Goal: Task Accomplishment & Management: Manage account settings

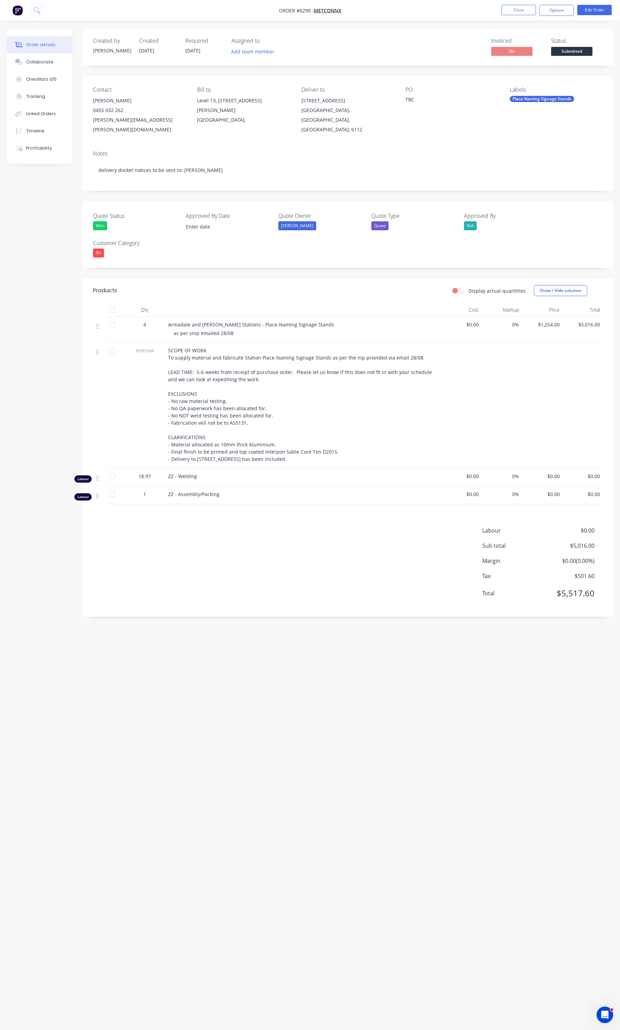
click at [516, 17] on nav "Order #6290 - MetCONNX Close Options Edit Order" at bounding box center [310, 10] width 620 height 21
click at [516, 9] on button "Close" at bounding box center [519, 10] width 34 height 10
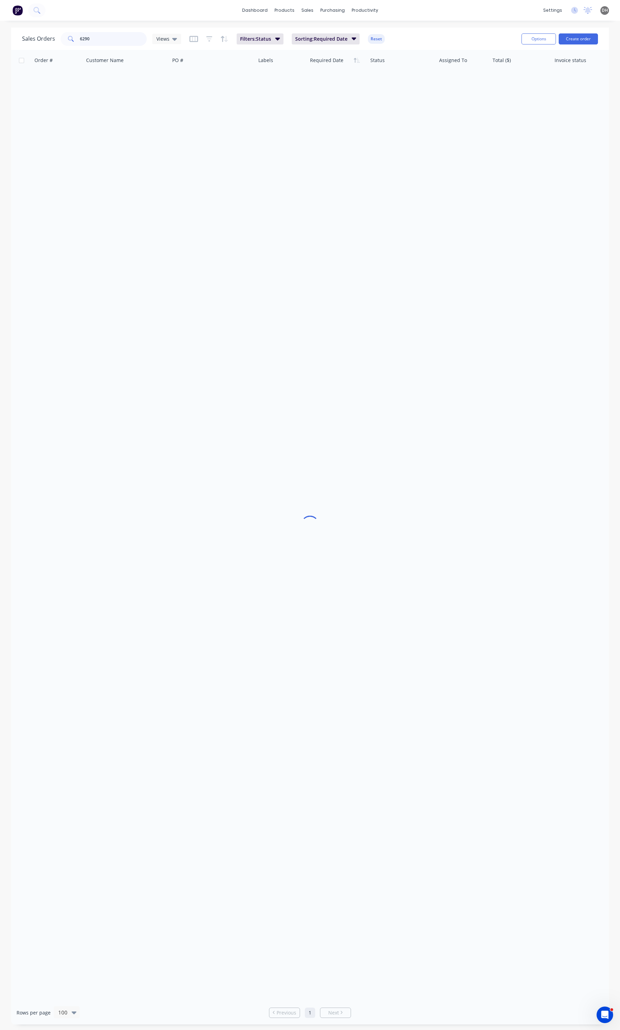
click at [106, 38] on input "6290" at bounding box center [113, 39] width 67 height 14
type input "6175"
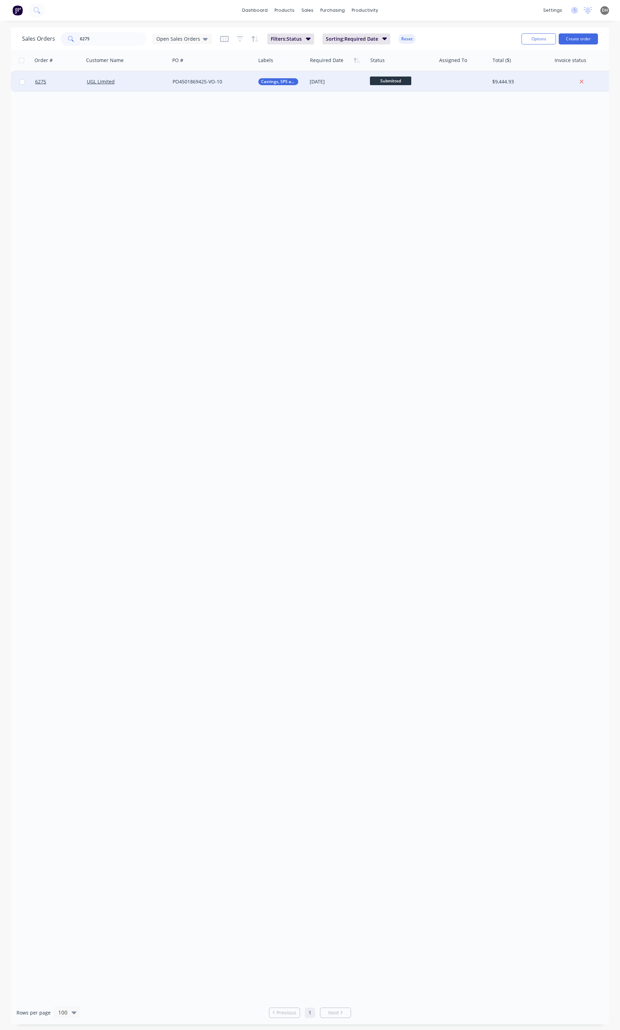
type input "6275"
click at [161, 84] on div "UGL Limited" at bounding box center [125, 81] width 76 height 7
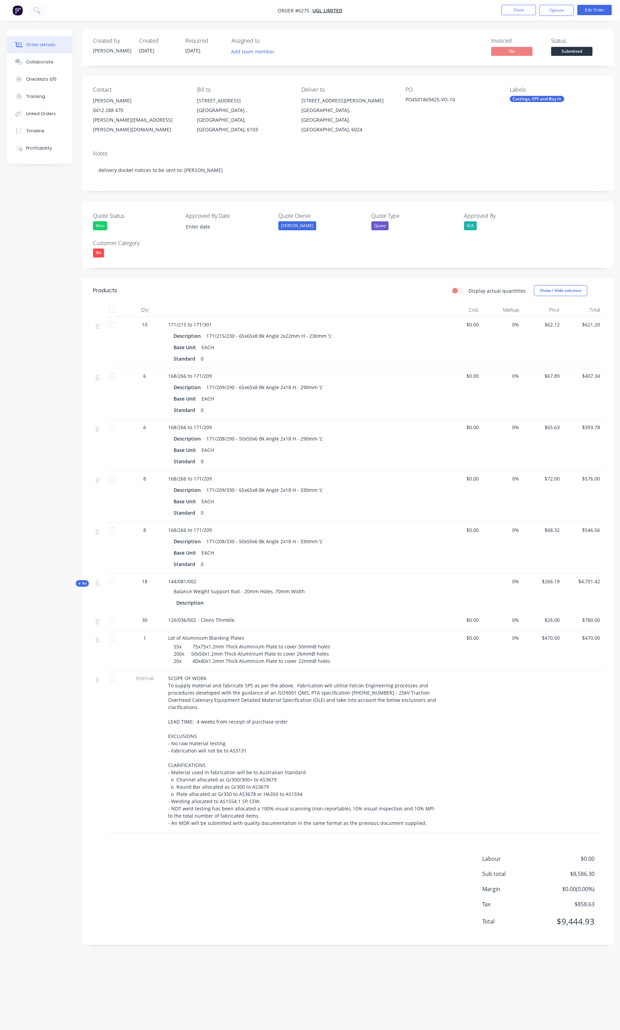
click at [522, 4] on nav "Order #6275 - UGL Limited Close Options Edit Order" at bounding box center [310, 10] width 620 height 21
click at [519, 14] on button "Close" at bounding box center [519, 10] width 34 height 10
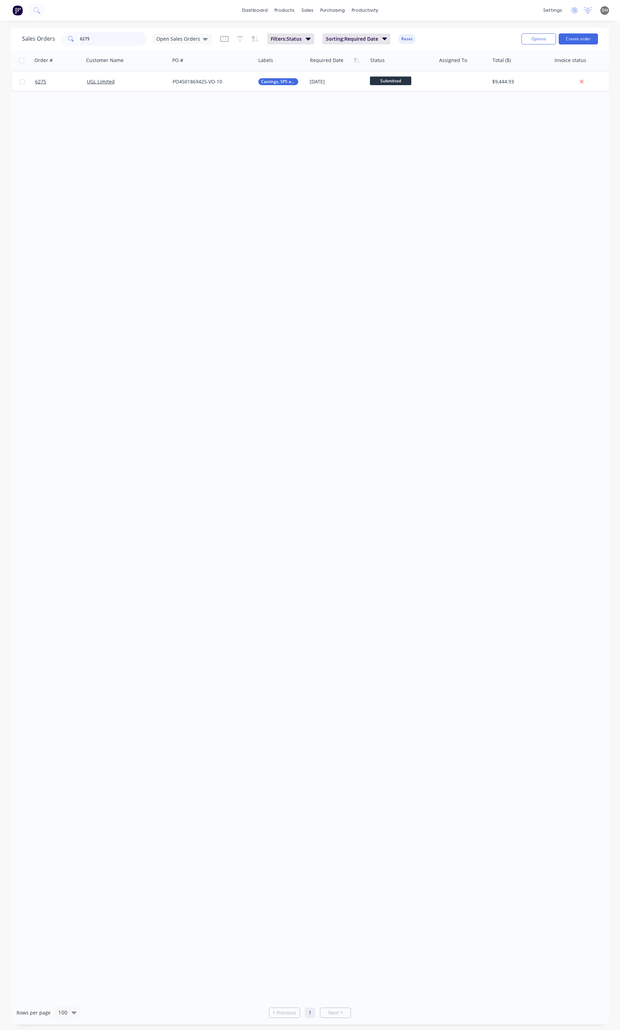
click at [102, 35] on input "6275" at bounding box center [113, 39] width 67 height 14
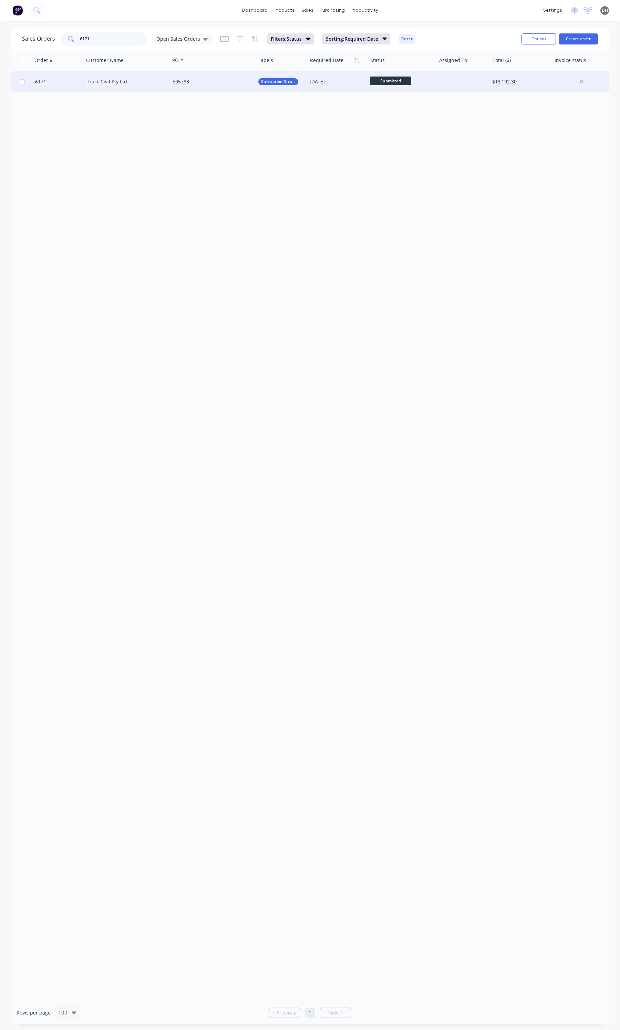
type input "6171"
click at [139, 74] on div "Tracc Civil Pty Ltd" at bounding box center [127, 81] width 86 height 21
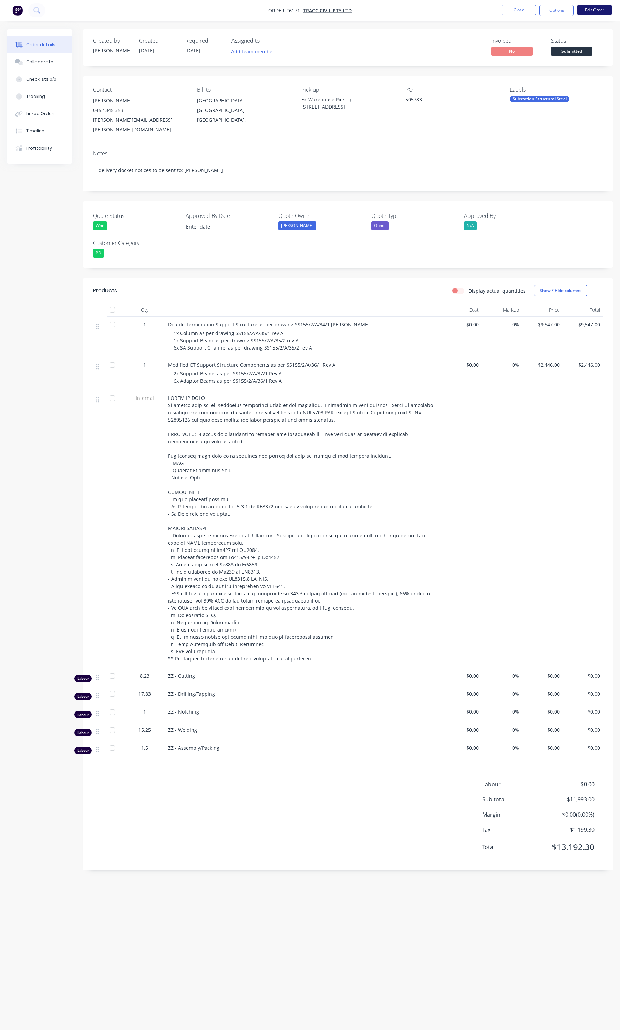
click at [595, 6] on button "Edit Order" at bounding box center [595, 10] width 34 height 10
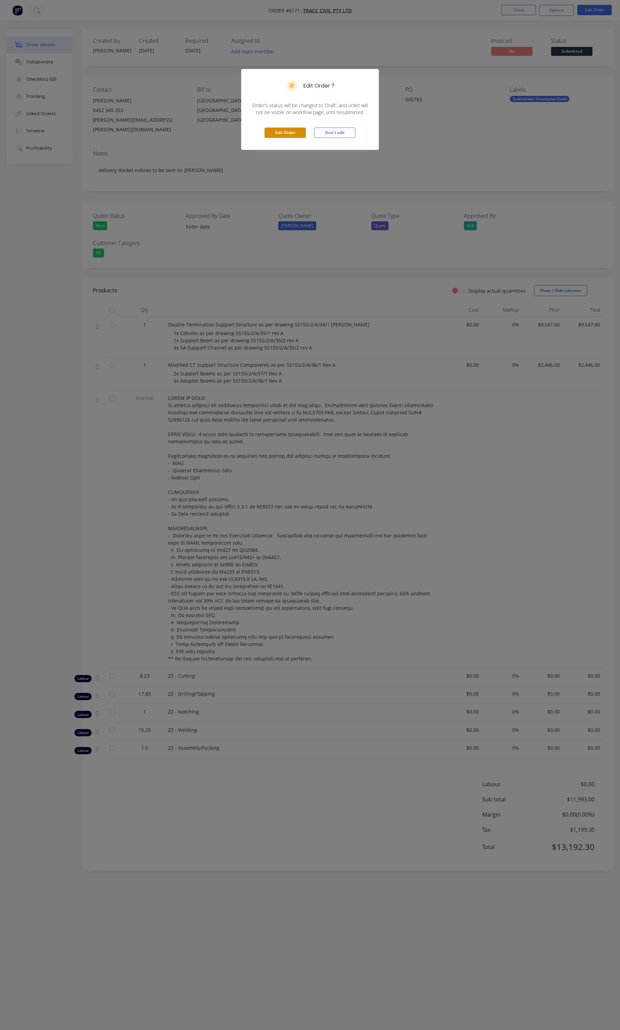
click at [274, 132] on button "Edit Order" at bounding box center [285, 133] width 41 height 10
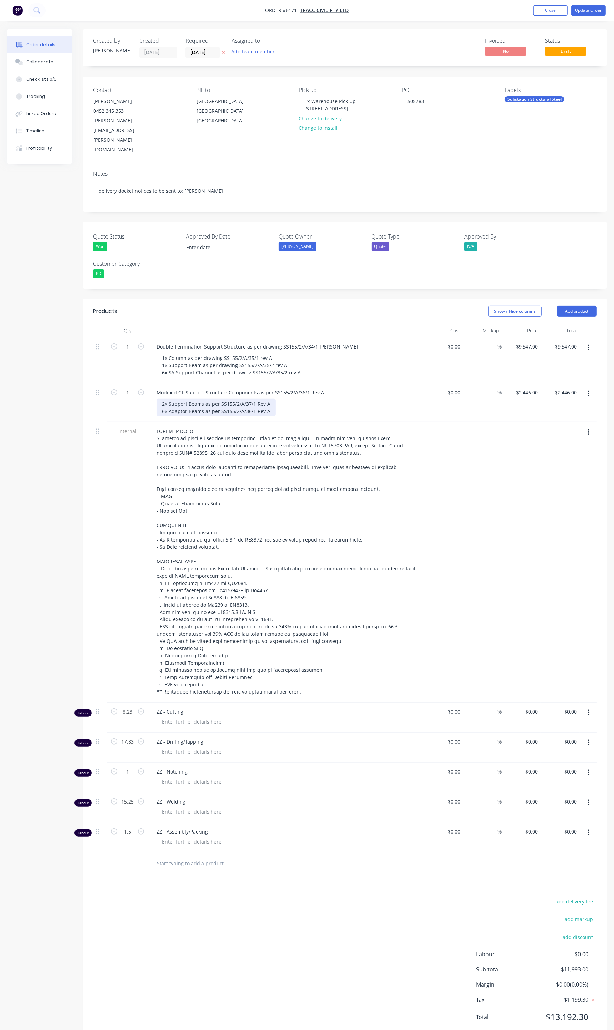
click at [166, 399] on div "2x Support Beams as per SS155/2/A/37/1 Rev A 6x Adaptor Beams as per SS155/2/A/…" at bounding box center [215, 407] width 119 height 17
click at [266, 399] on div "1x Support Beams as per SS155/2/A/37/1 Rev A 6x Adaptor Beams as per SS155/2/A/…" at bounding box center [215, 407] width 119 height 17
click at [267, 399] on div "1x Support Beams as per SS155/2/A/37/1 Rev A 6x Adaptor Beams as per SS155/2/A/…" at bounding box center [215, 407] width 119 height 17
drag, startPoint x: 288, startPoint y: 384, endPoint x: 153, endPoint y: 380, distance: 135.2
click at [153, 383] on div "Modified CT Support Structure Components as per SS155/2/A/36/1 Rev A 1x Support…" at bounding box center [286, 402] width 276 height 39
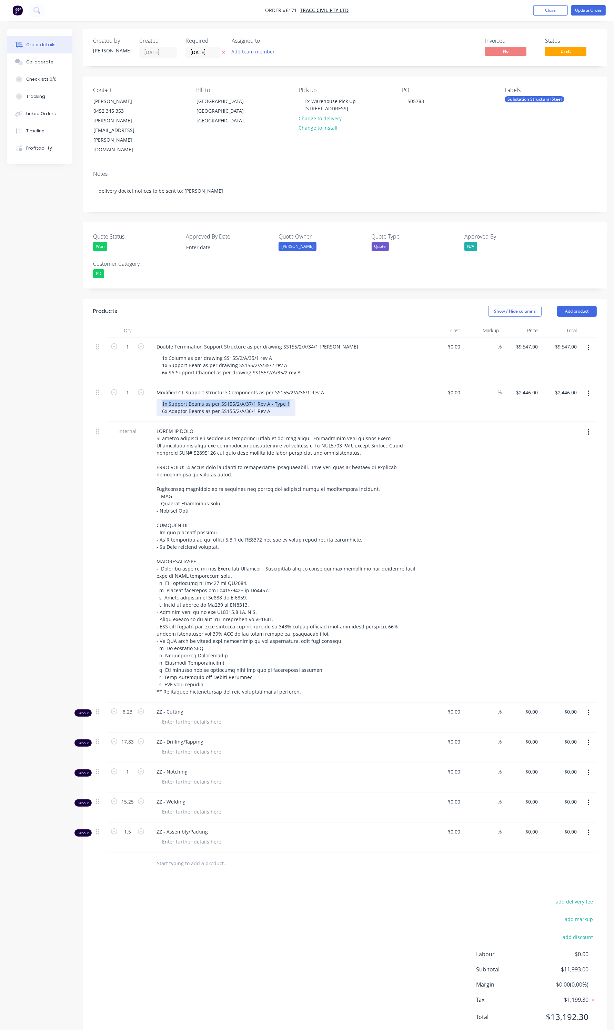
copy div "1x Support Beams as per SS155/2/A/37/1 Rev A - Type 1"
click at [292, 399] on div "1x Support Beams as per SS155/2/A/37/1 Rev A - Type 1 6x Adaptor Beams as per S…" at bounding box center [225, 407] width 139 height 17
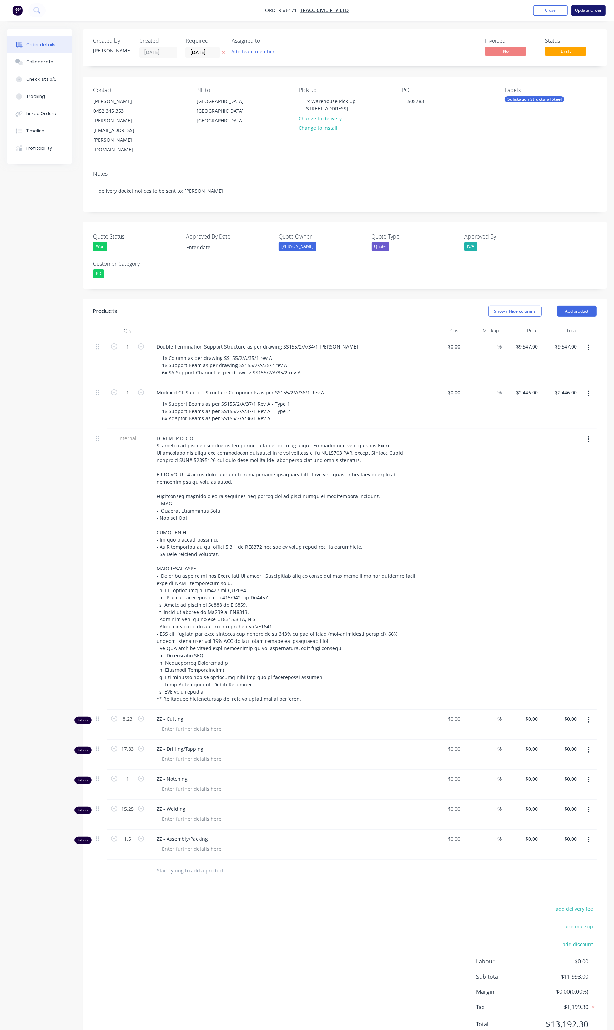
click at [587, 8] on button "Update Order" at bounding box center [588, 10] width 34 height 10
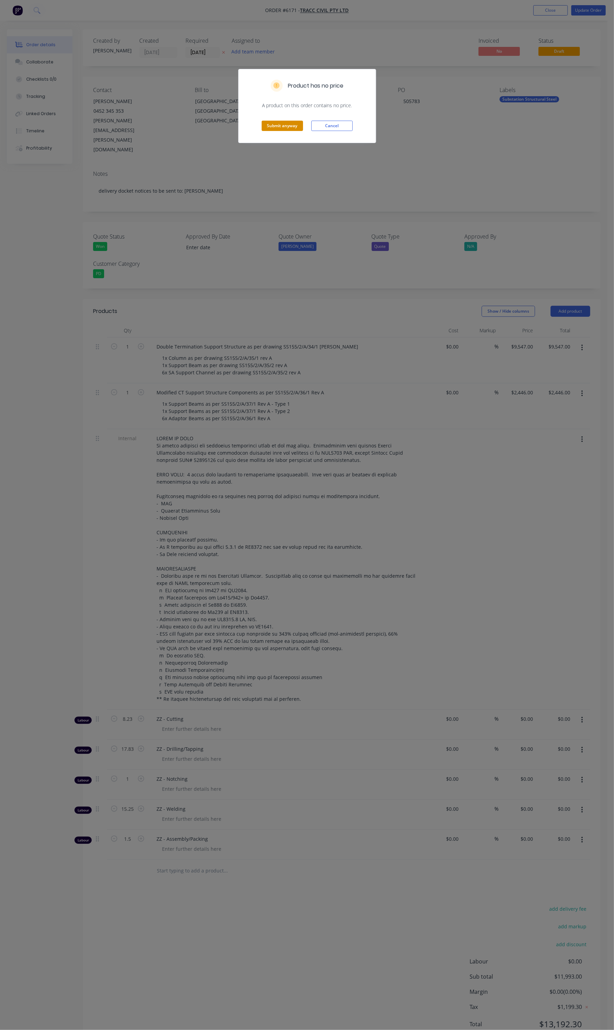
click at [287, 125] on button "Submit anyway" at bounding box center [282, 126] width 41 height 10
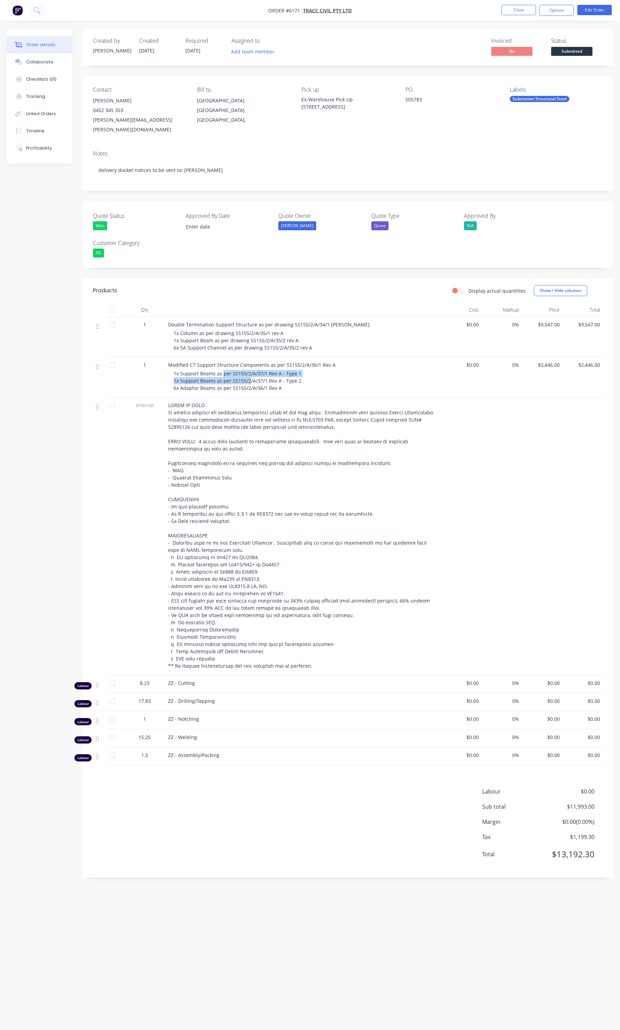
drag, startPoint x: 249, startPoint y: 374, endPoint x: 223, endPoint y: 361, distance: 29.4
click at [223, 370] on span "1x Support Beams as per SS155/2/A/37/1 Rev A - Type 1 1x Support Beams as per S…" at bounding box center [238, 380] width 128 height 21
click at [204, 370] on span "1x Support Beams as per SS155/2/A/37/1 Rev A - Type 1 1x Support Beams as per S…" at bounding box center [238, 380] width 128 height 21
